Goal: Task Accomplishment & Management: Use online tool/utility

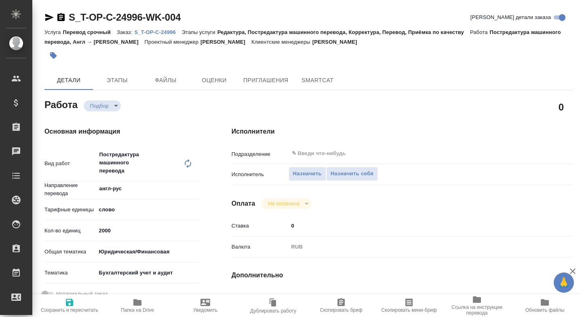
type textarea "x"
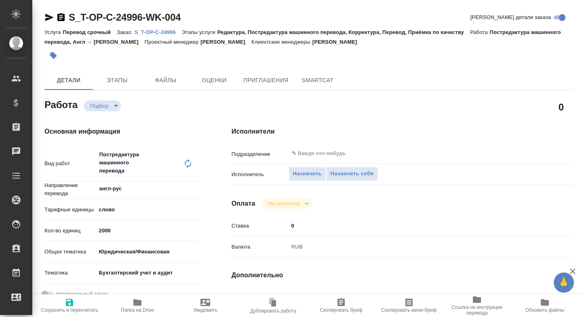
type textarea "x"
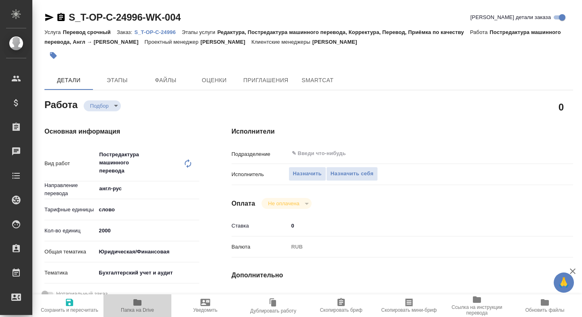
type textarea "x"
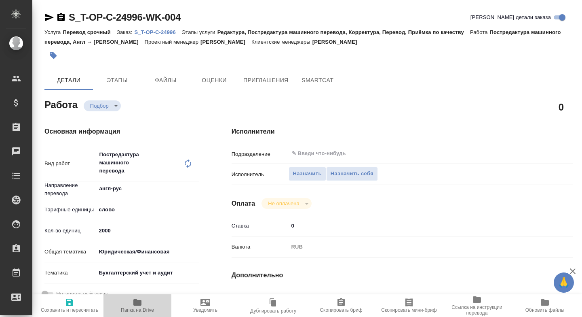
click at [135, 304] on icon "button" at bounding box center [137, 302] width 8 height 6
type textarea "x"
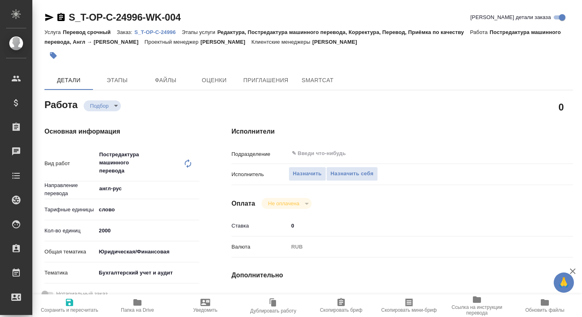
type textarea "x"
click at [354, 170] on span "Назначить себя" at bounding box center [352, 173] width 43 height 9
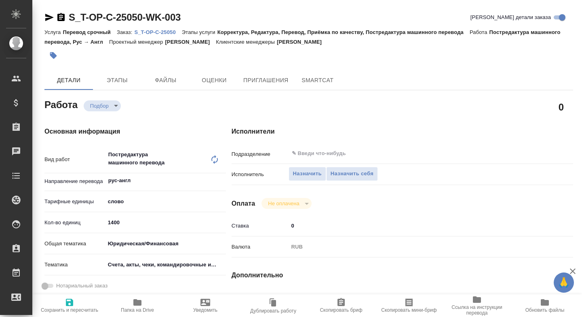
scroll to position [175, 0]
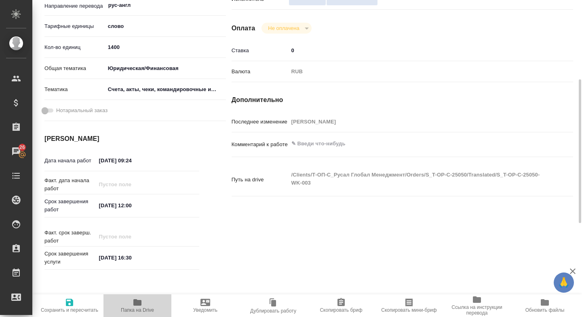
click at [134, 296] on button "Папка на Drive" at bounding box center [137, 305] width 68 height 23
